Goal: Task Accomplishment & Management: Manage account settings

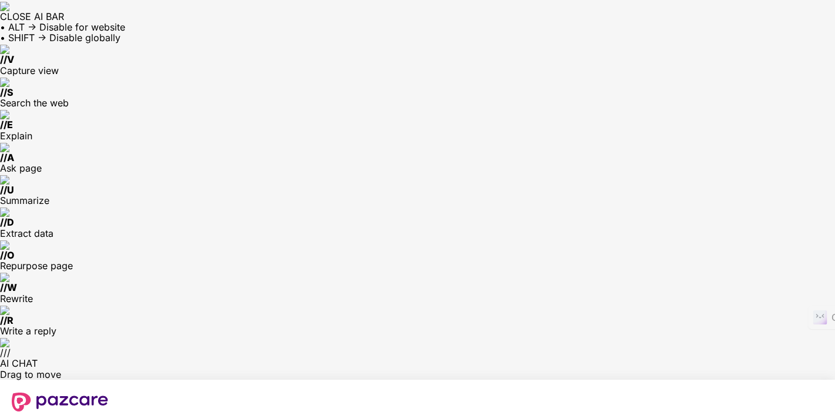
type input "**********"
type input "*"
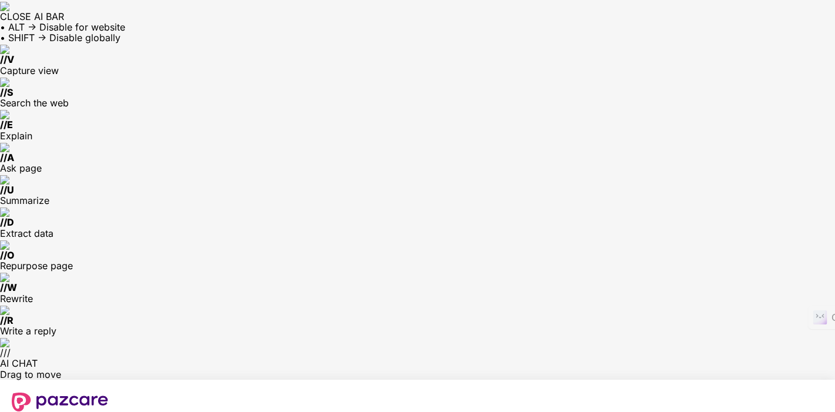
type input "*"
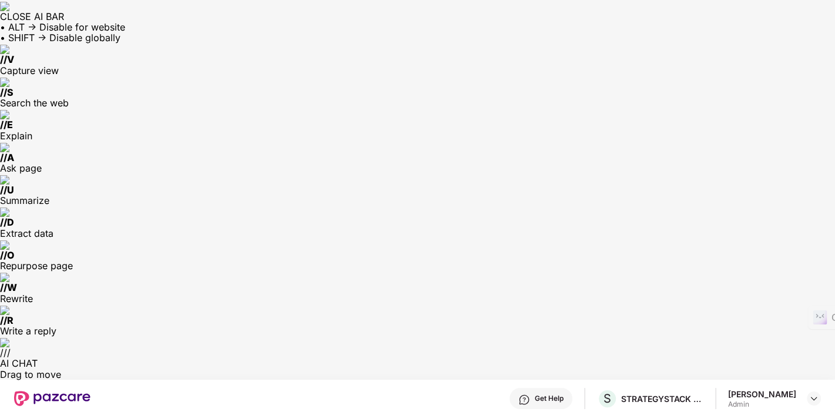
type input "*****"
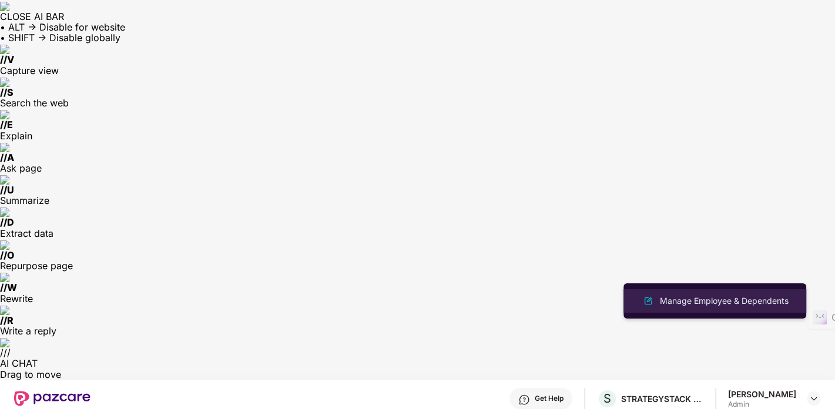
click at [693, 300] on div "Manage Employee & Dependents" at bounding box center [723, 300] width 133 height 13
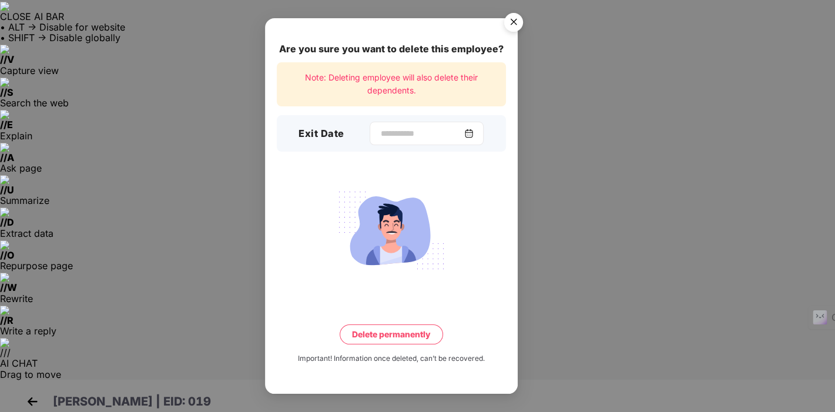
click at [473, 135] on img at bounding box center [468, 133] width 9 height 9
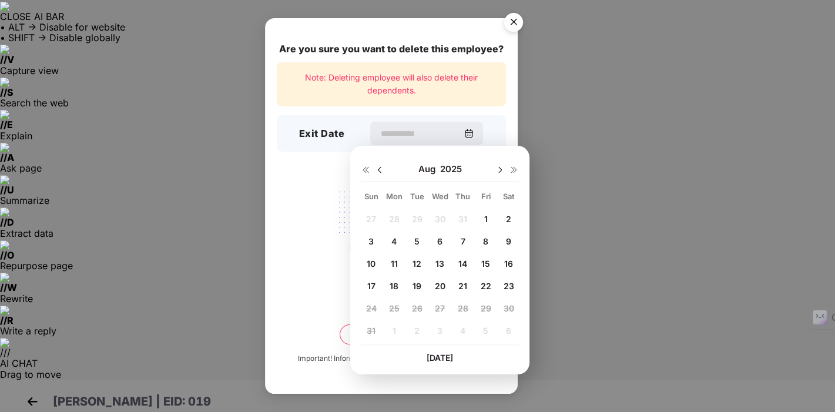
click at [465, 265] on span "14" at bounding box center [462, 263] width 9 height 10
type input "**********"
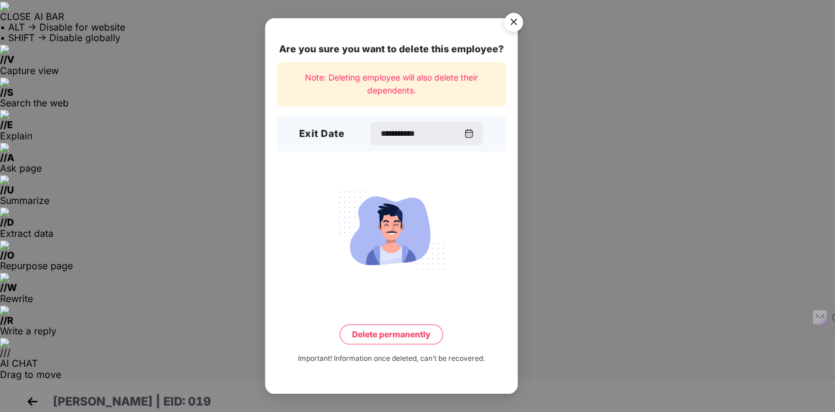
click at [389, 332] on button "Delete permanently" at bounding box center [390, 334] width 103 height 20
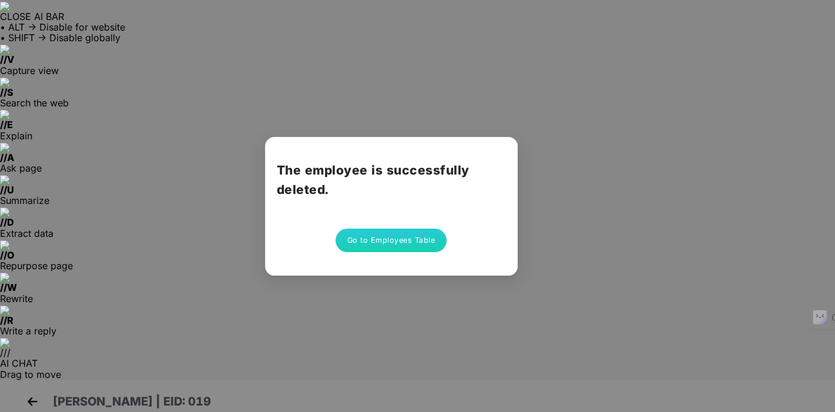
click at [400, 241] on button "Go to Employees Table" at bounding box center [391, 239] width 112 height 23
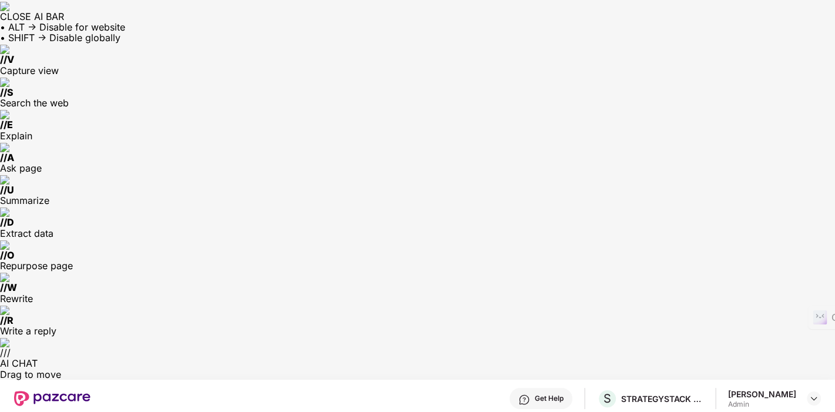
drag, startPoint x: 645, startPoint y: 148, endPoint x: 535, endPoint y: 150, distance: 110.4
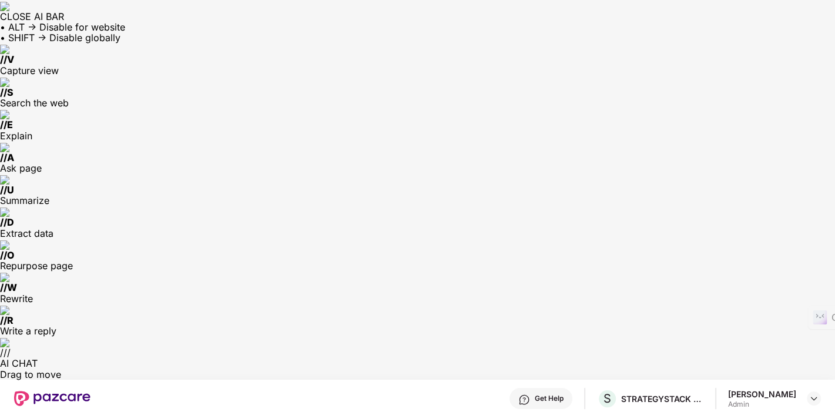
scroll to position [307, 0]
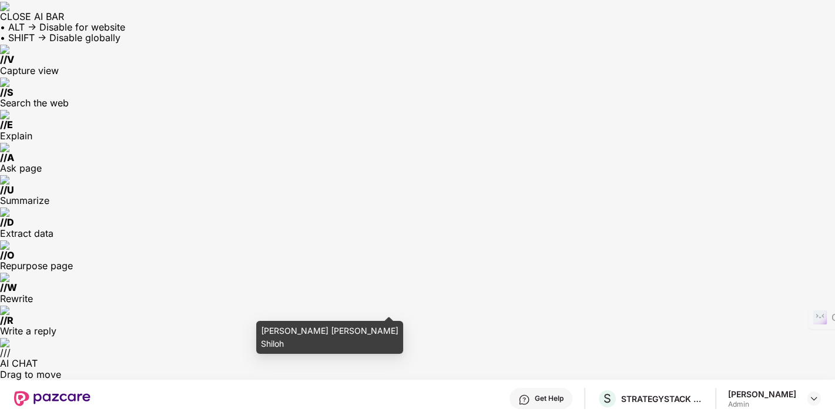
scroll to position [0, 0]
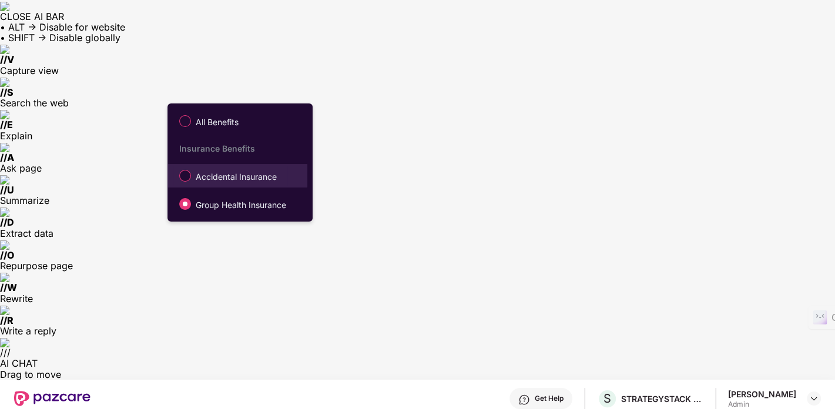
click at [191, 177] on span "Accidental Insurance" at bounding box center [236, 176] width 90 height 13
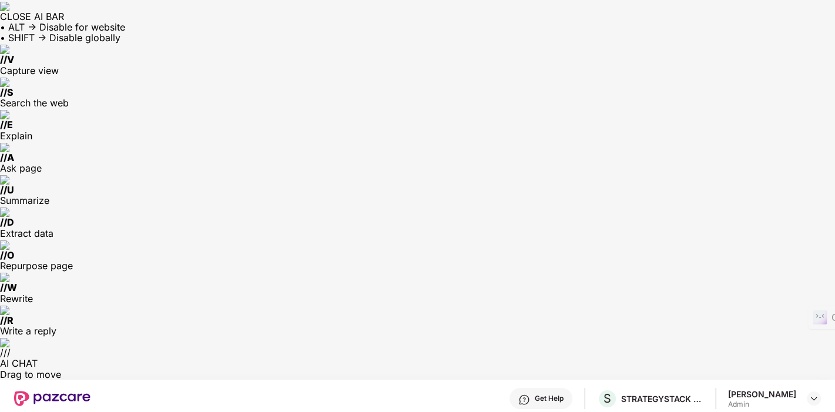
scroll to position [317, 0]
click at [816, 393] on img at bounding box center [813, 397] width 9 height 9
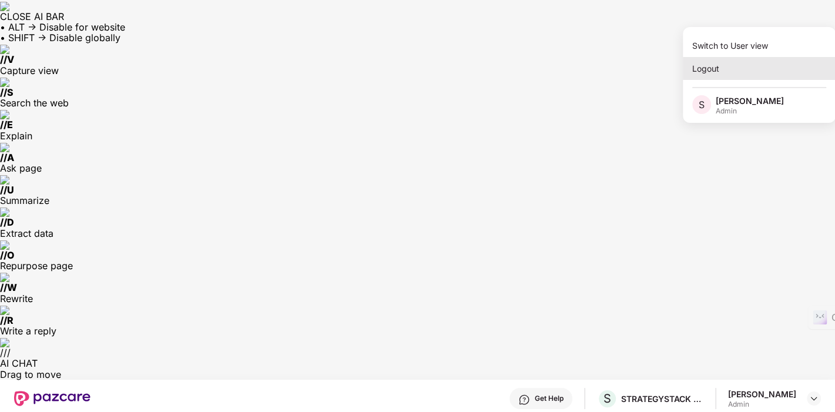
click at [700, 66] on div "Logout" at bounding box center [758, 68] width 153 height 23
